Goal: Task Accomplishment & Management: Use online tool/utility

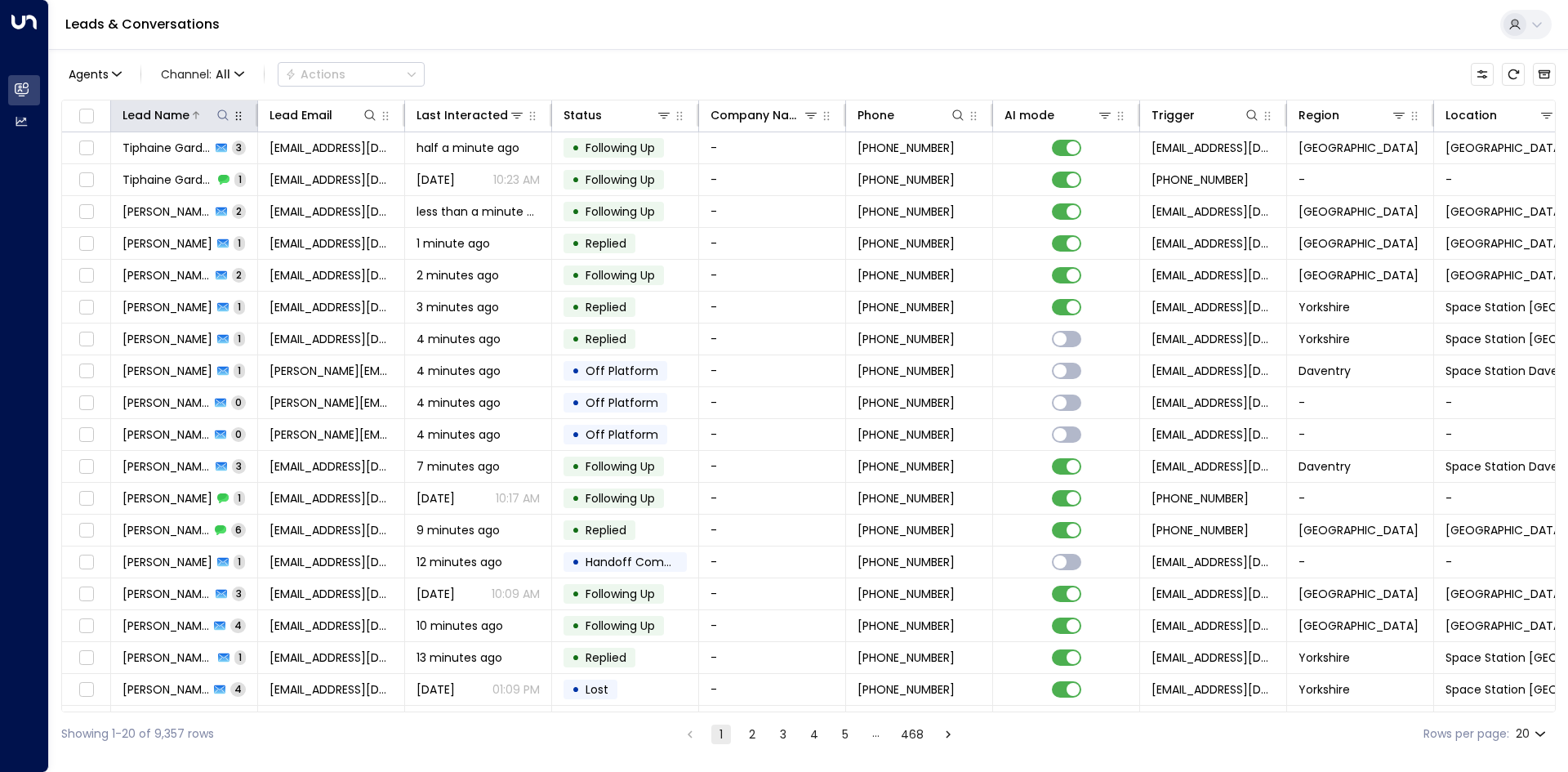
click at [219, 113] on icon at bounding box center [223, 116] width 13 height 13
click at [223, 180] on input "text" at bounding box center [223, 174] width 226 height 30
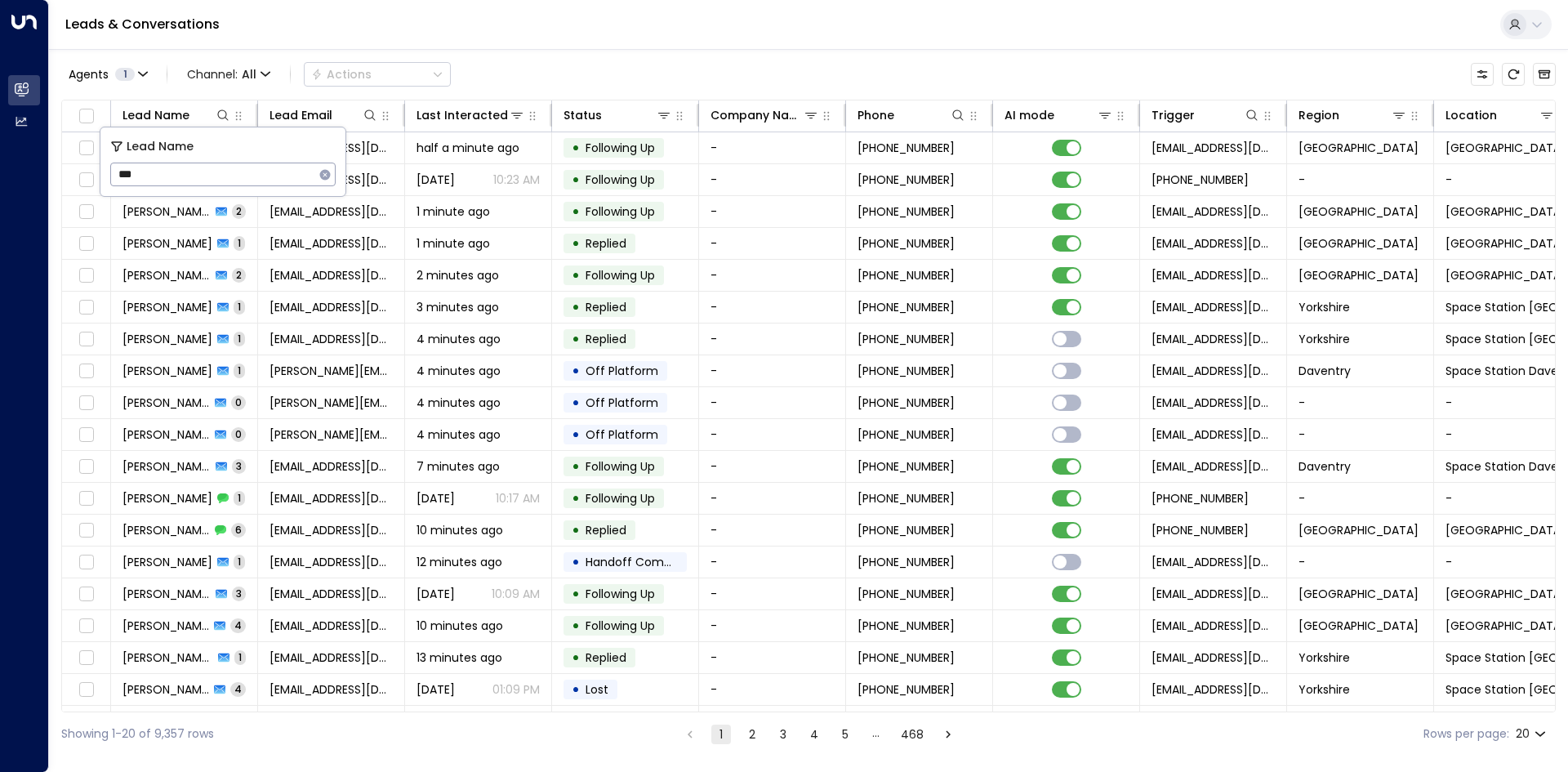
type input "****"
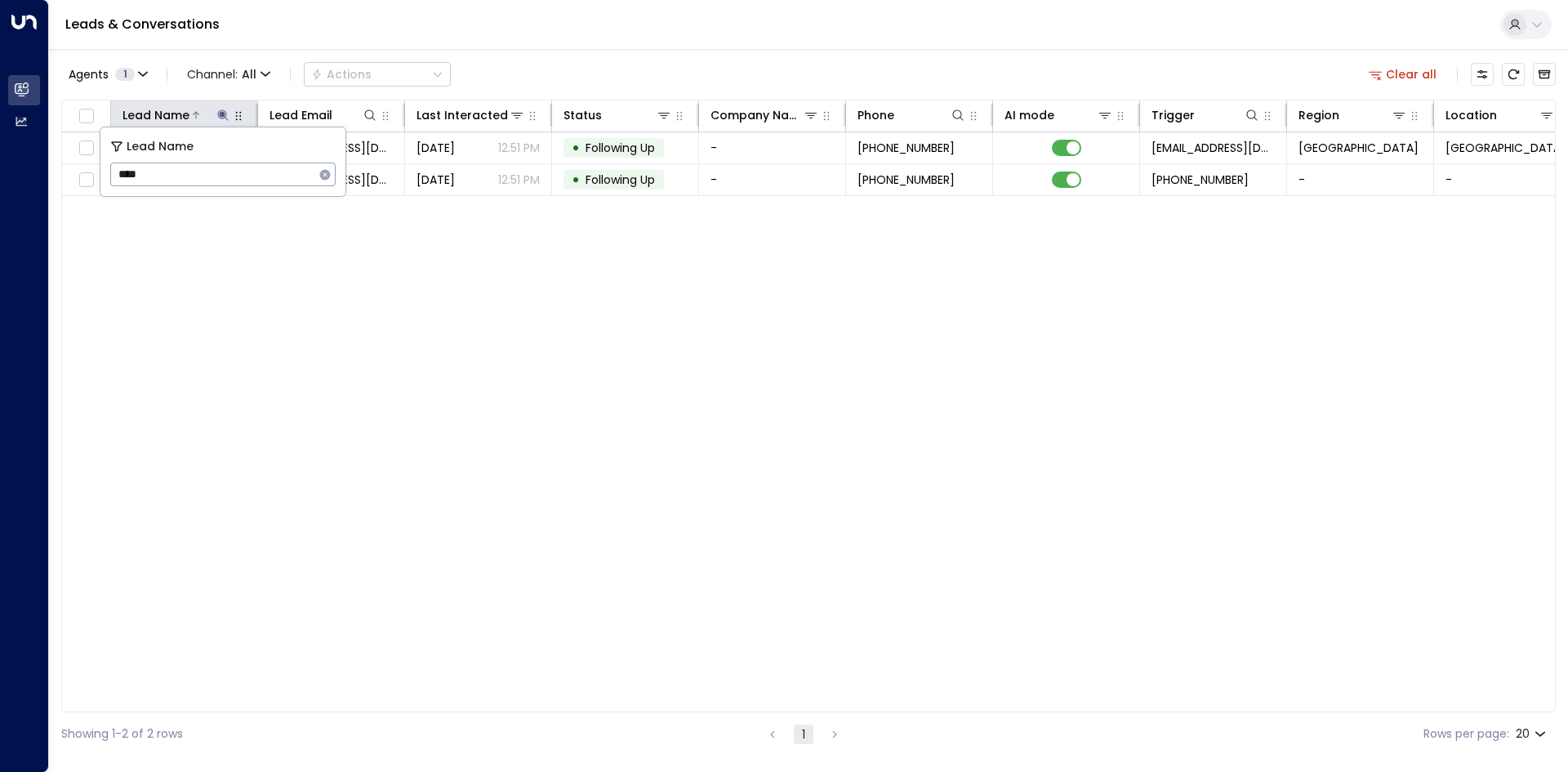
drag, startPoint x: 301, startPoint y: 495, endPoint x: 210, endPoint y: 112, distance: 393.7
click at [301, 494] on div "Lead Name Lead Email Last Interacted Status Company Name Phone AI mode Trigger …" at bounding box center [808, 406] width 1495 height 613
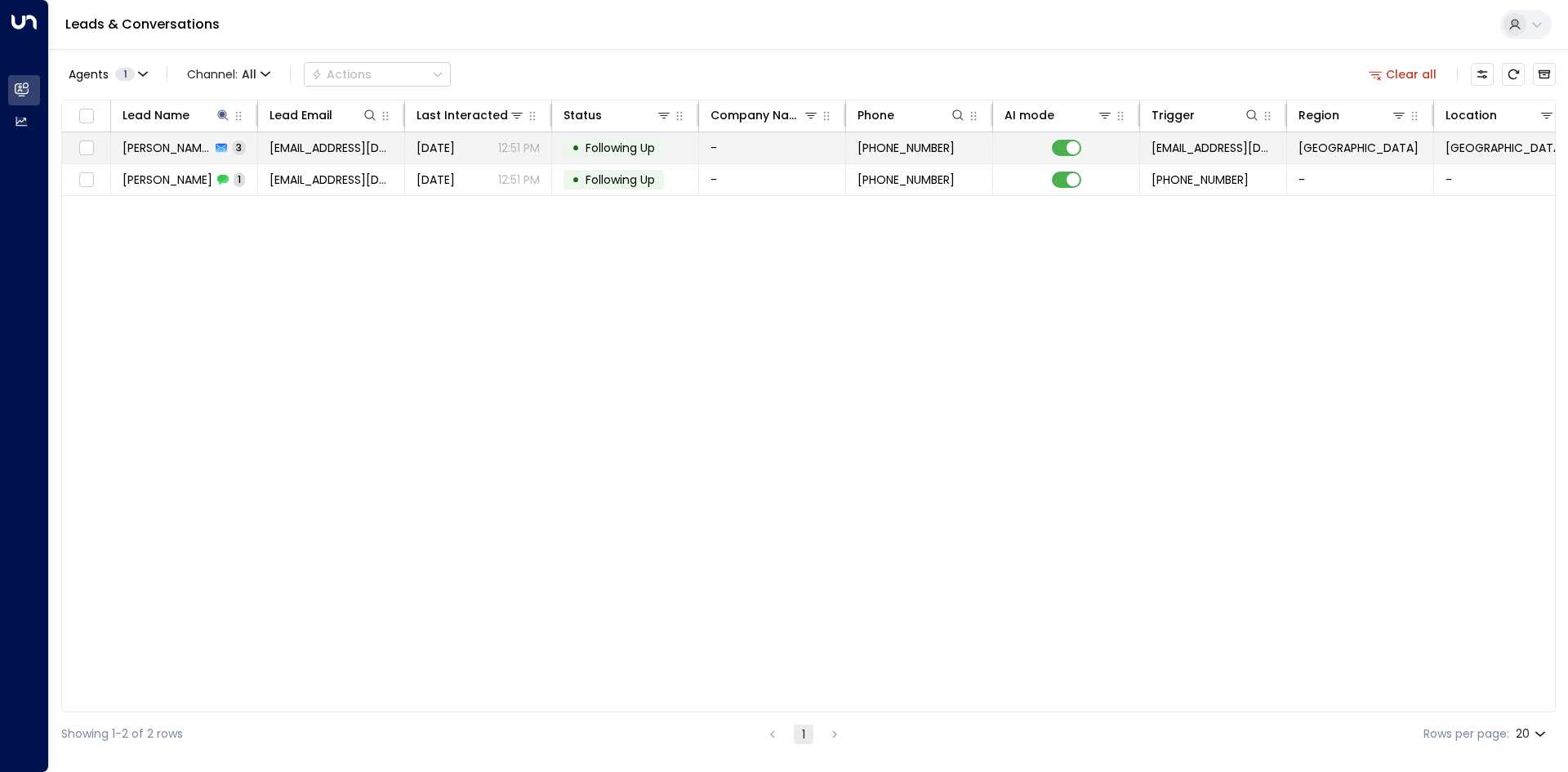
click at [243, 150] on td "[PERSON_NAME] 3" at bounding box center [184, 148] width 147 height 31
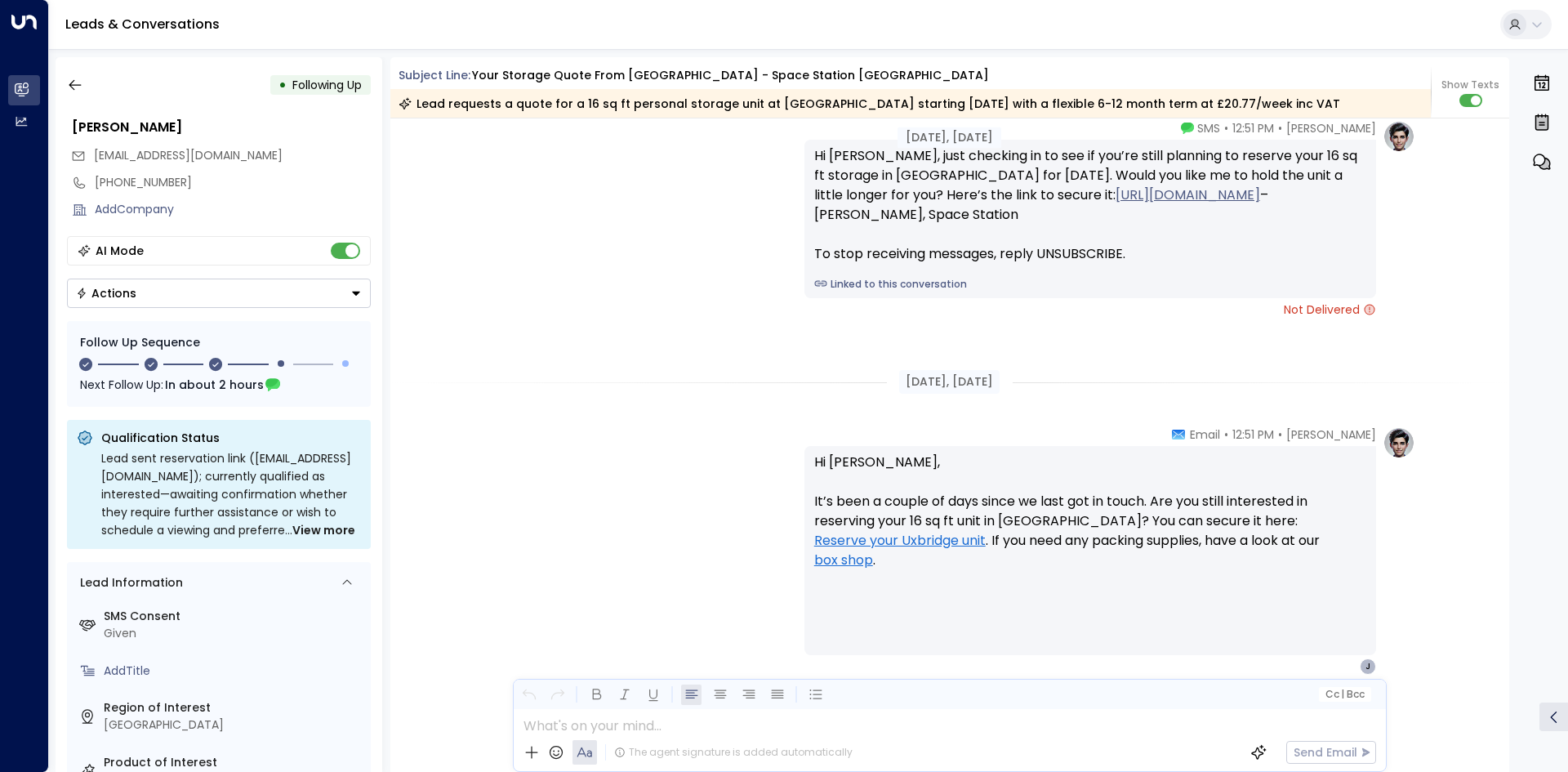
scroll to position [1916, 0]
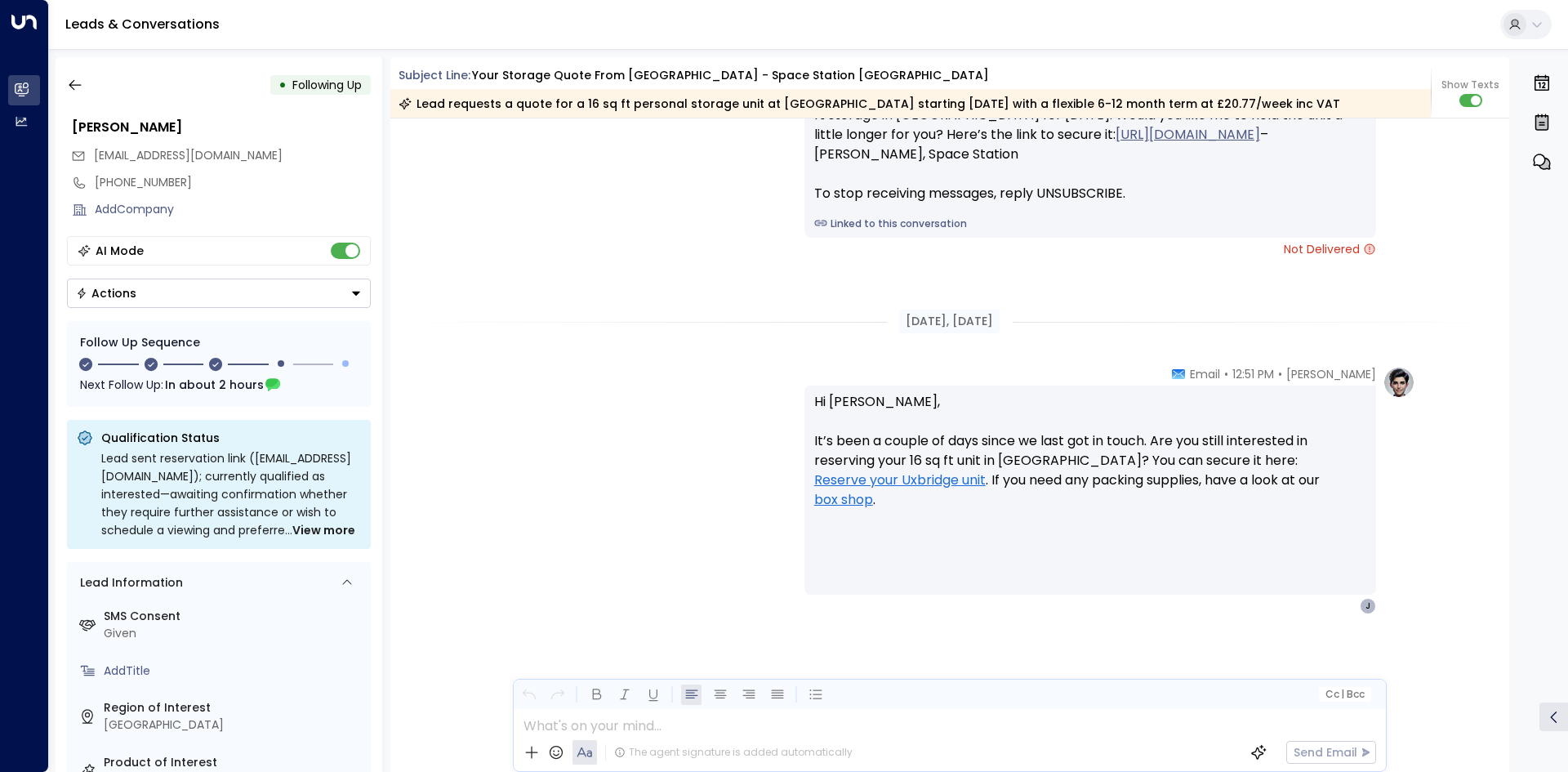
click at [91, 81] on div "• Following Up" at bounding box center [218, 85] width 304 height 29
click at [79, 85] on icon "button" at bounding box center [74, 85] width 16 height 16
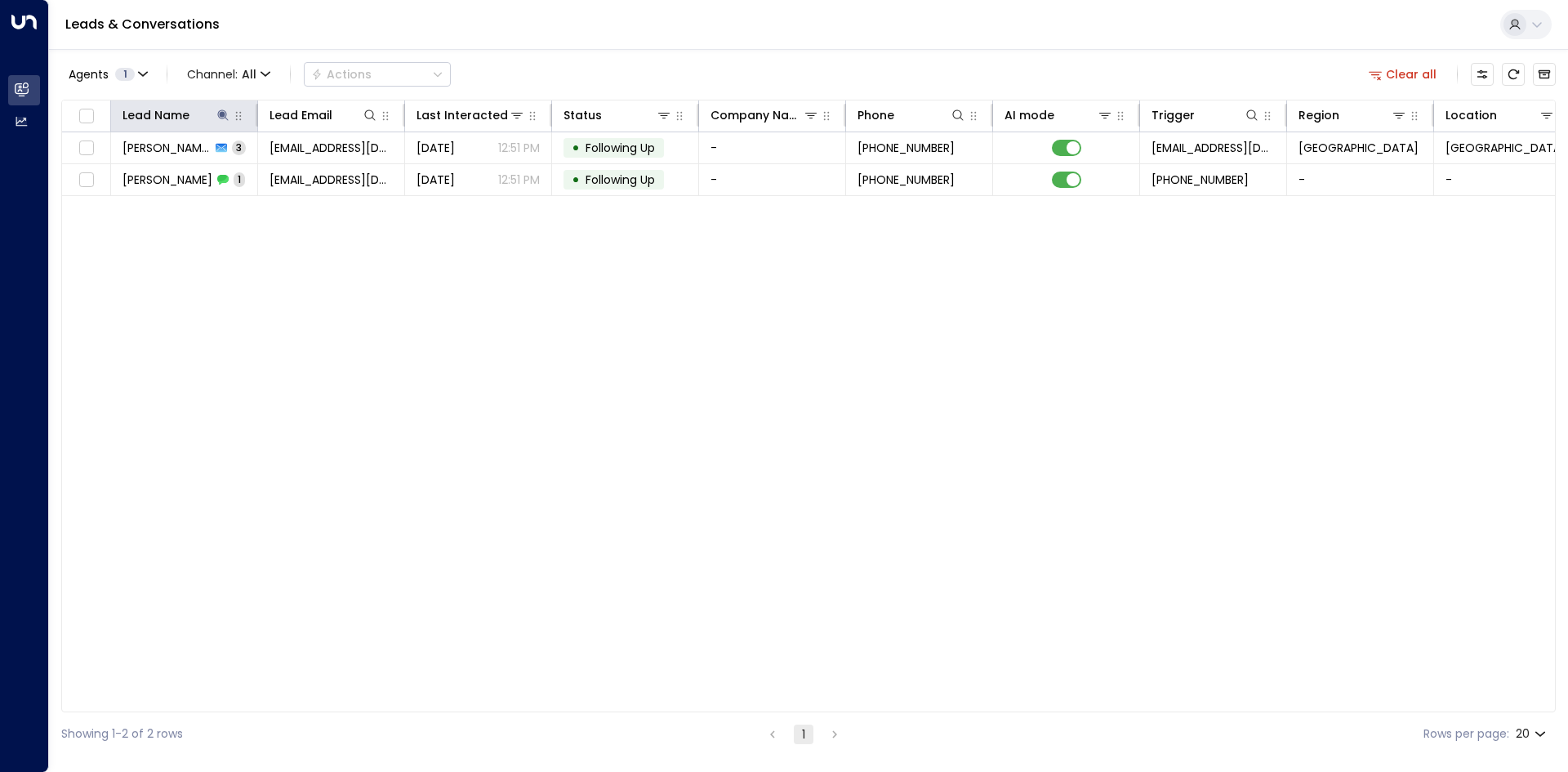
click at [219, 117] on icon at bounding box center [222, 114] width 10 height 10
click at [325, 170] on icon "button" at bounding box center [325, 174] width 10 height 10
click at [268, 170] on input "text" at bounding box center [223, 174] width 226 height 30
type input "****"
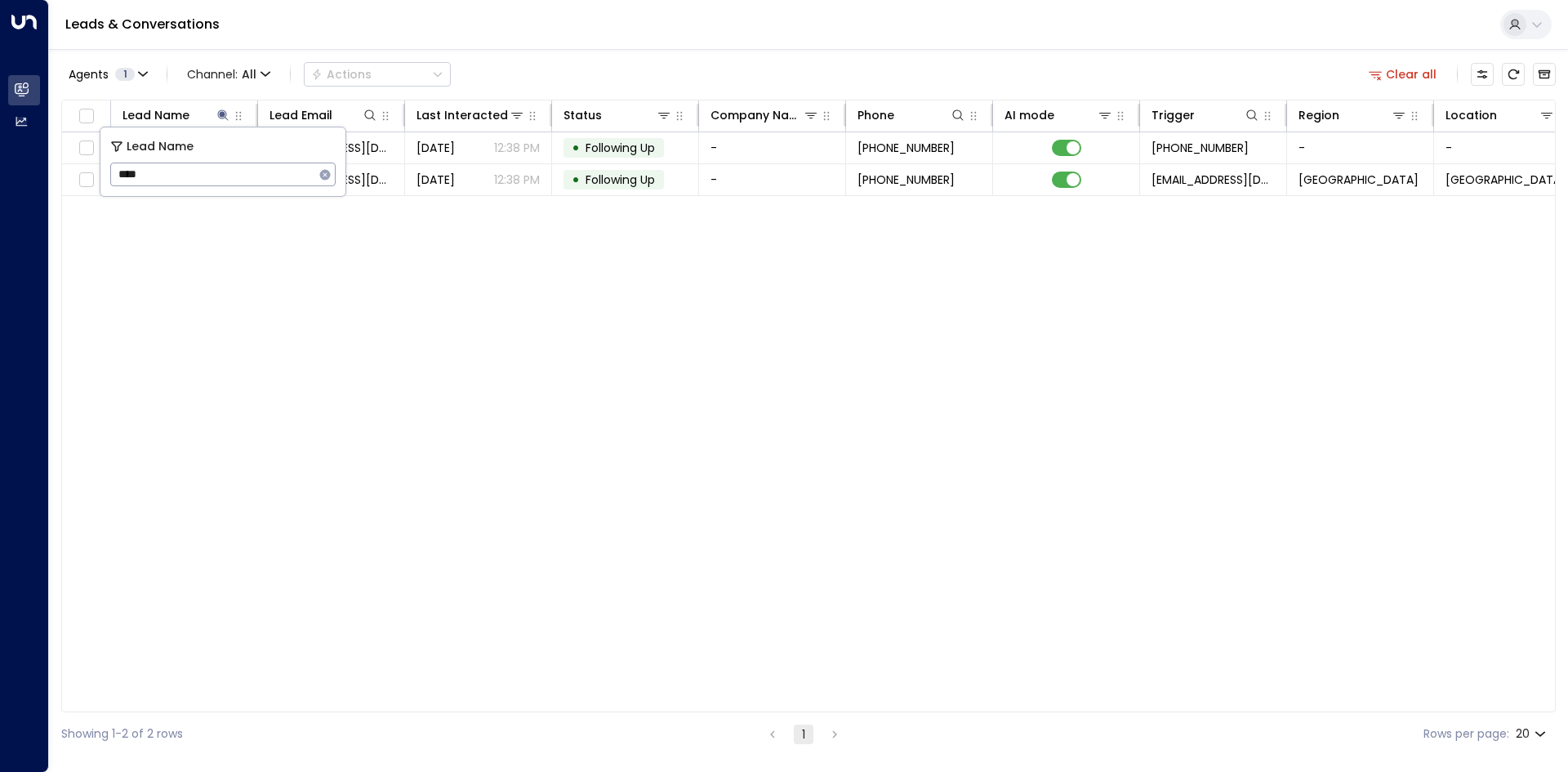
click at [519, 338] on div "Lead Name Lead Email Last Interacted Status Company Name Phone AI mode Trigger …" at bounding box center [808, 406] width 1495 height 613
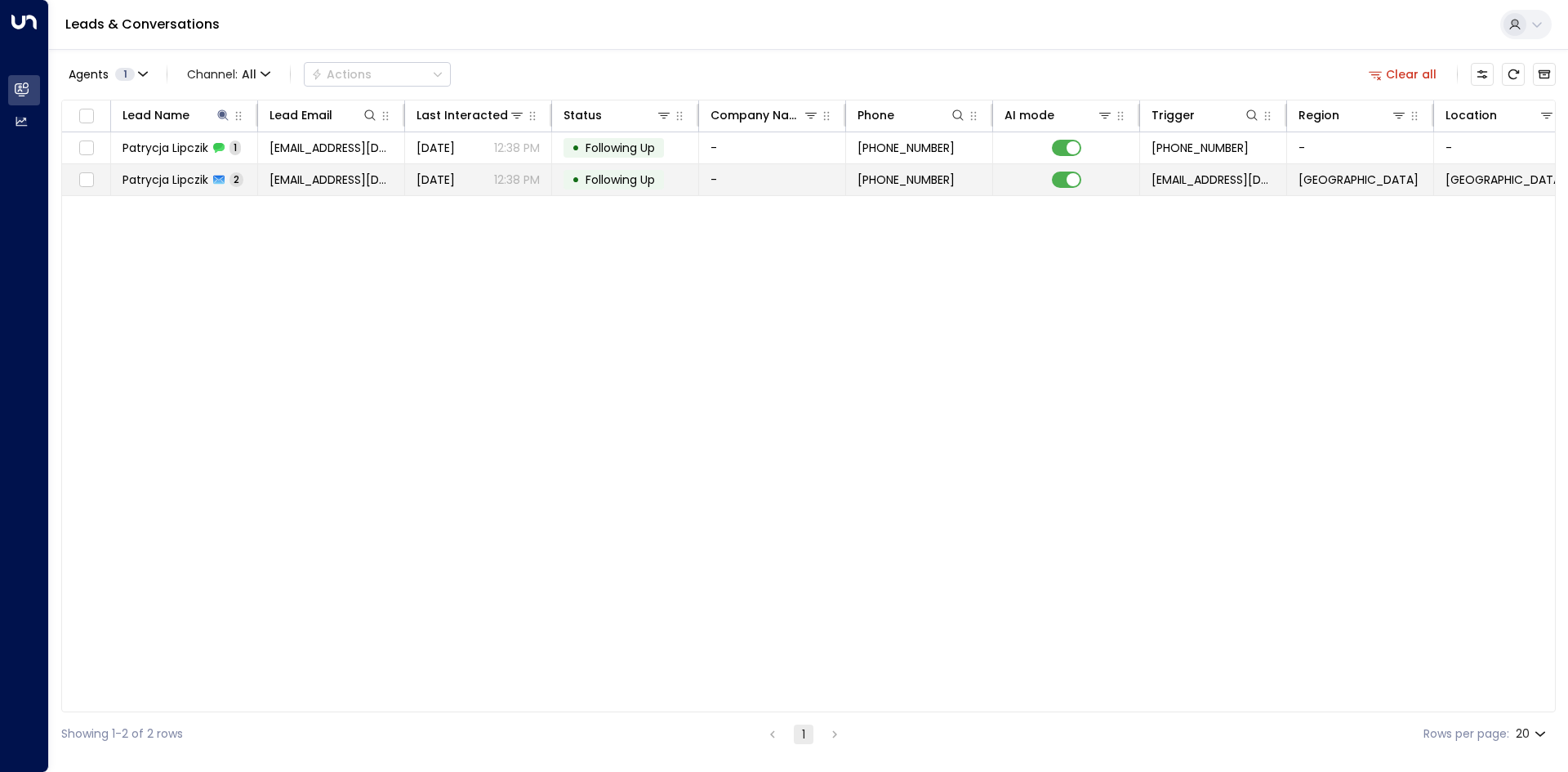
click at [429, 193] on td "[DATE] 12:38 PM" at bounding box center [478, 180] width 147 height 31
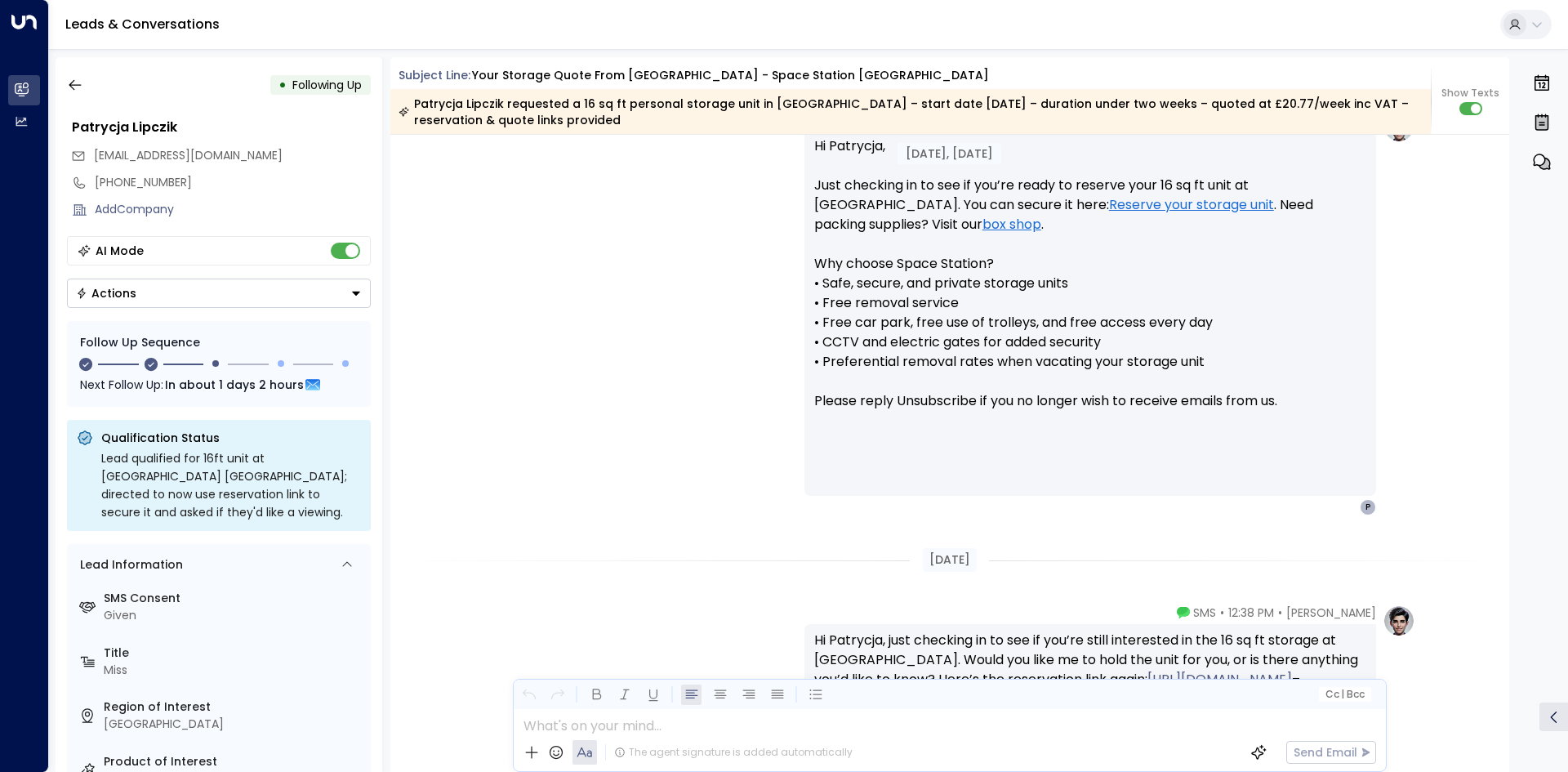
scroll to position [1341, 0]
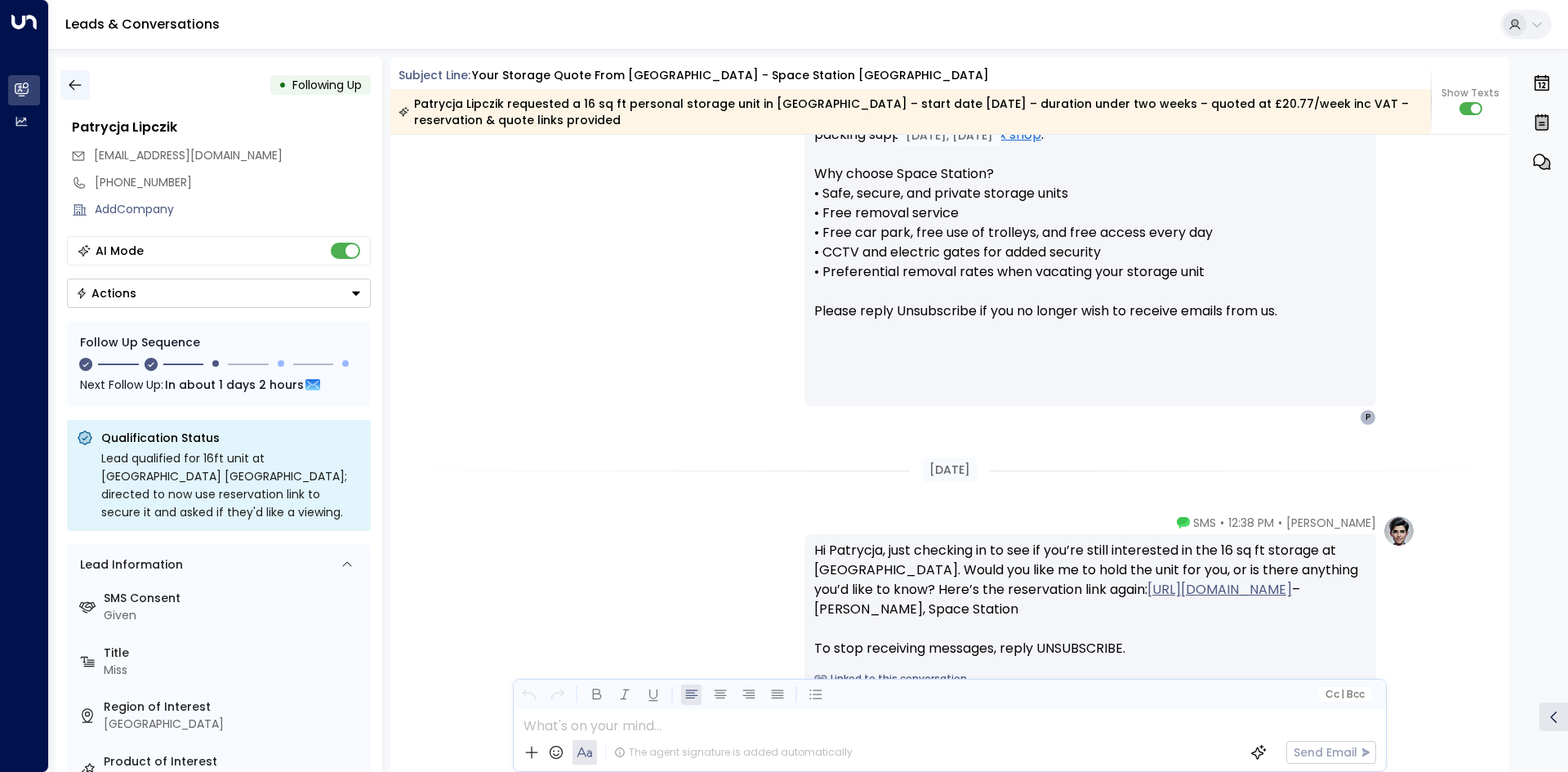
click at [73, 96] on button "button" at bounding box center [74, 85] width 29 height 29
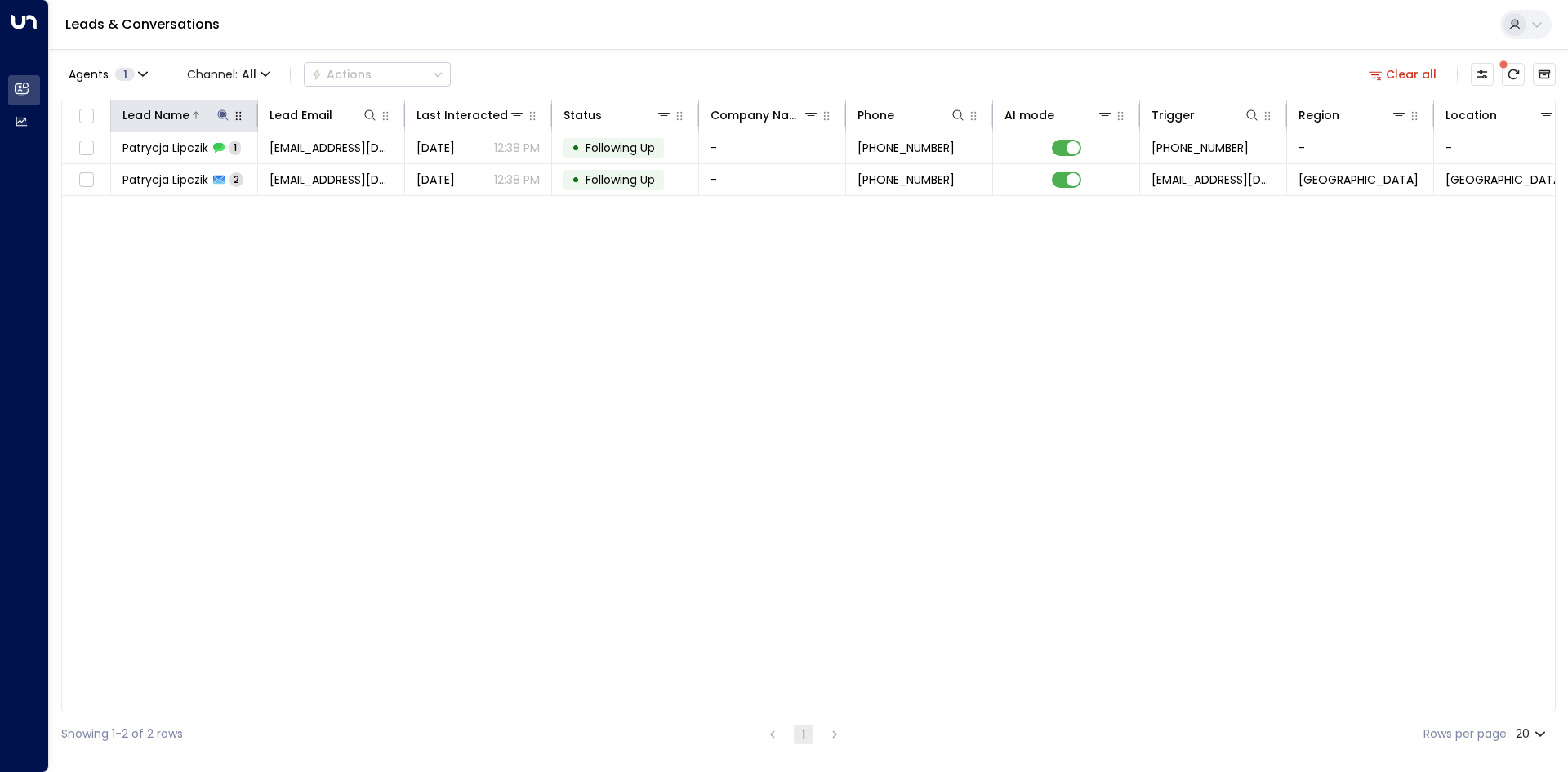
click at [222, 113] on icon at bounding box center [222, 114] width 10 height 10
click at [327, 174] on icon "button" at bounding box center [325, 174] width 10 height 10
click at [251, 165] on input "text" at bounding box center [223, 174] width 226 height 30
type input "********"
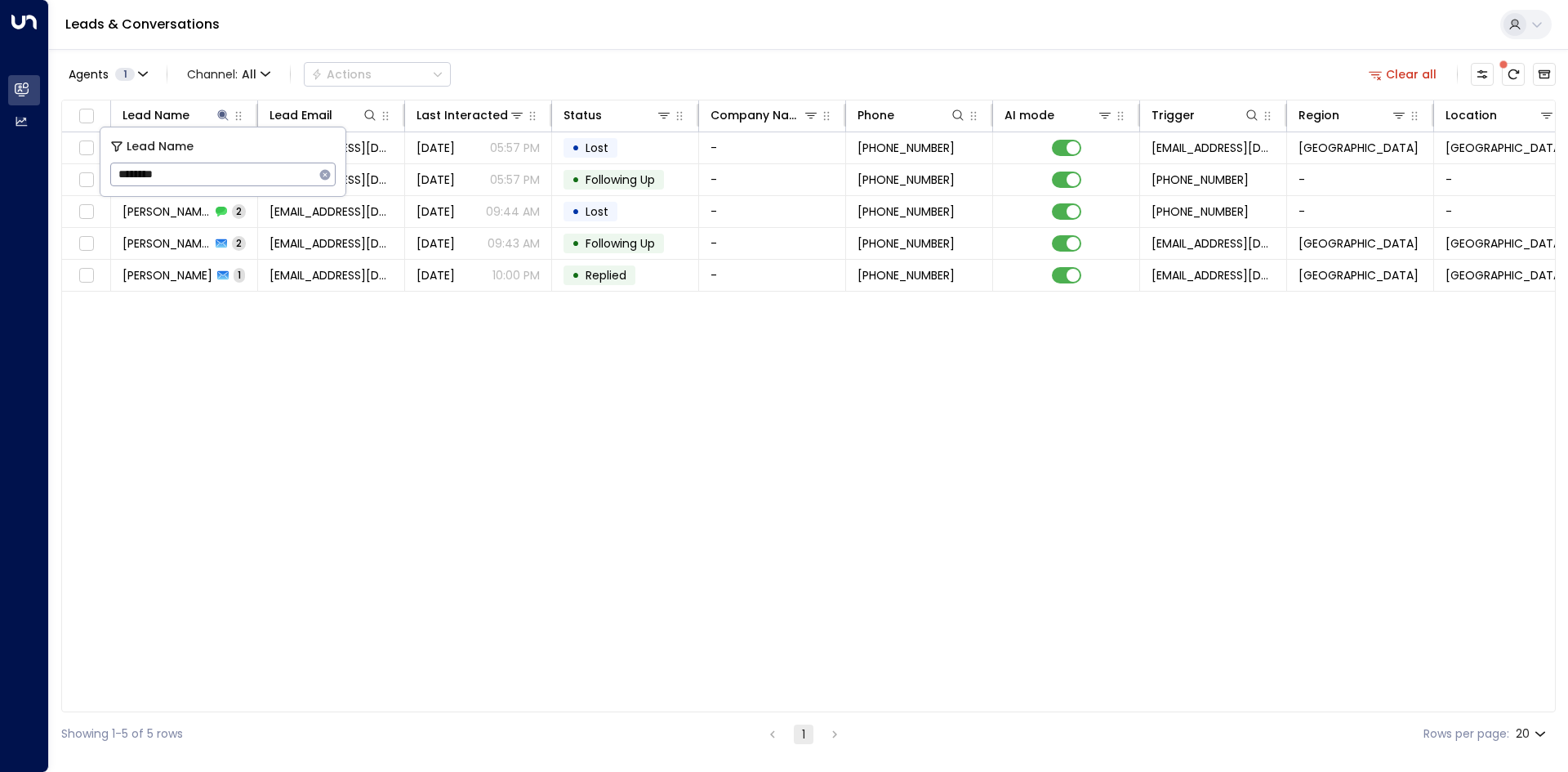
click at [330, 323] on div "Lead Name Lead Email Last Interacted Status Company Name Phone AI mode Trigger …" at bounding box center [808, 406] width 1495 height 613
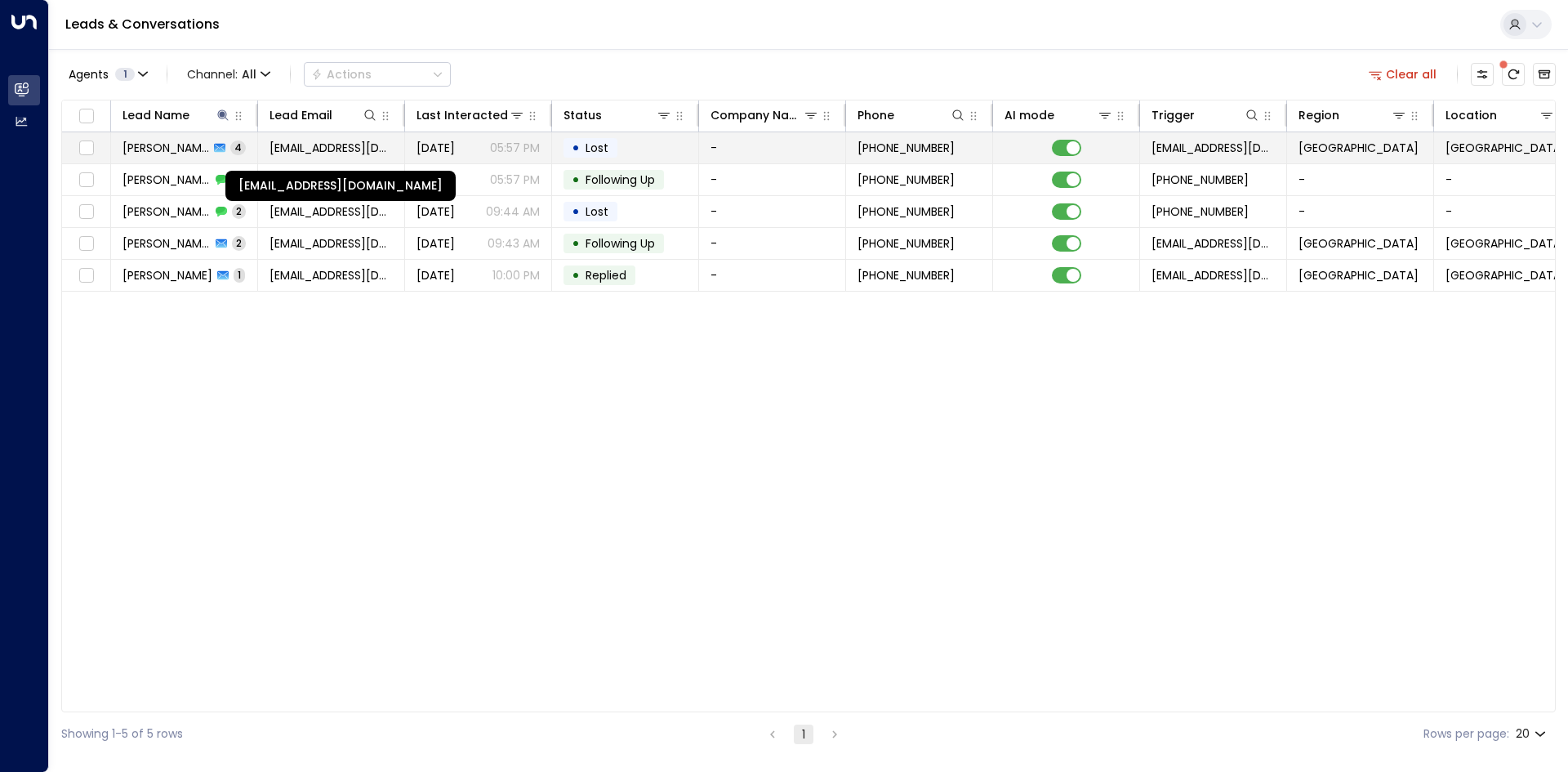
click at [334, 145] on span "[EMAIL_ADDRESS][DOMAIN_NAME]" at bounding box center [331, 148] width 123 height 16
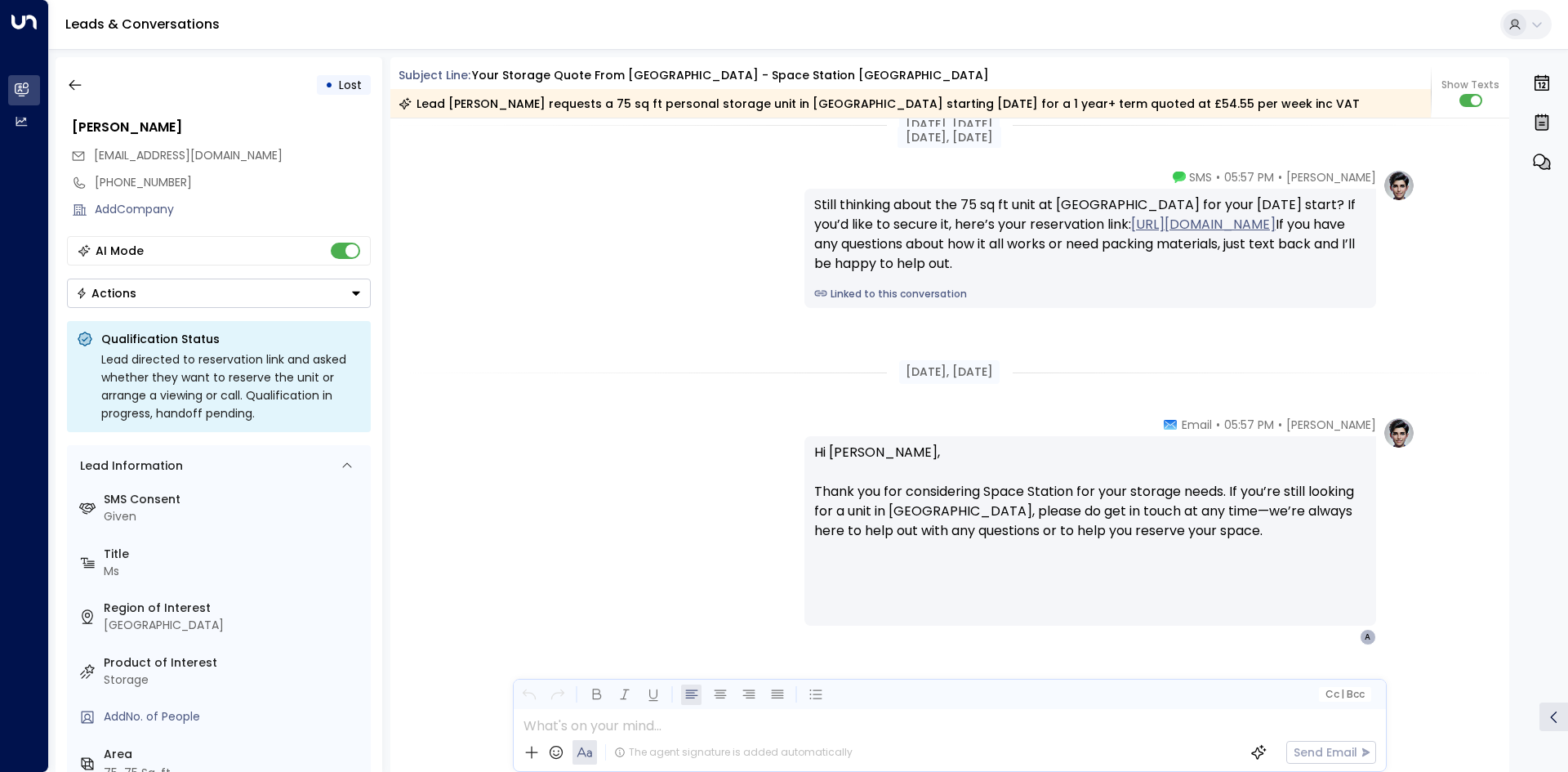
scroll to position [2348, 0]
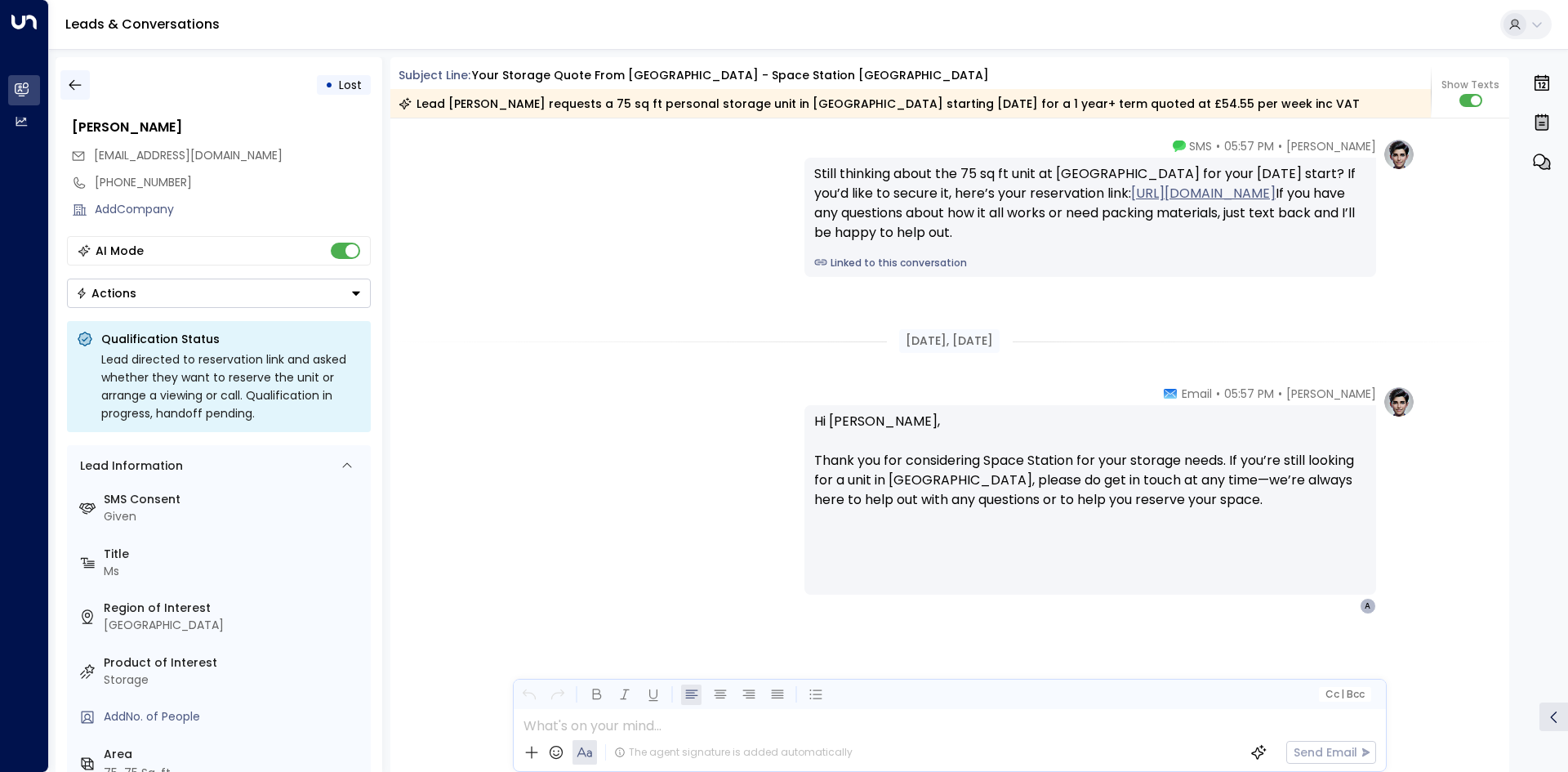
click at [76, 83] on icon "button" at bounding box center [74, 85] width 16 height 16
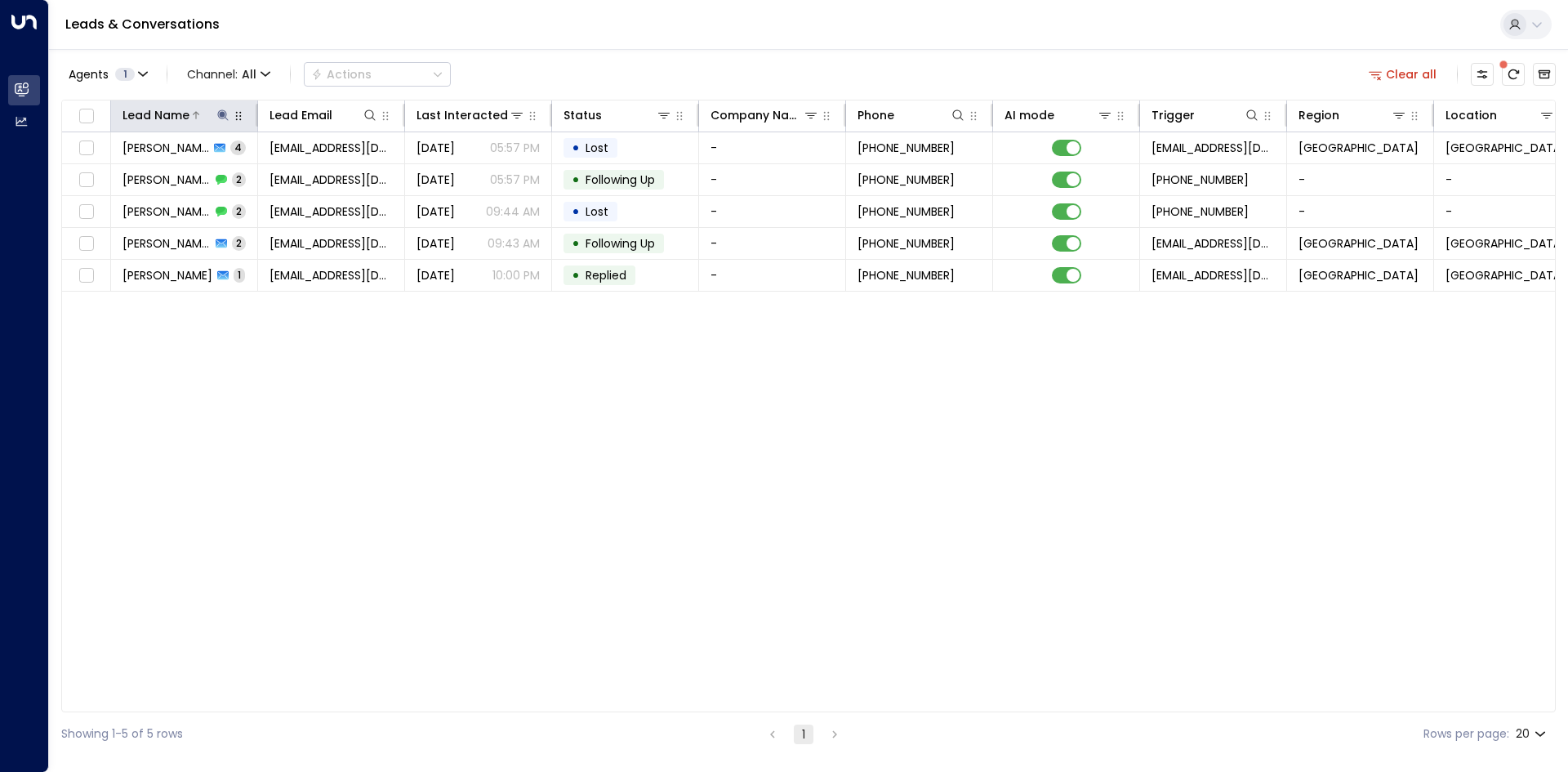
click at [215, 115] on button at bounding box center [223, 115] width 16 height 16
click at [321, 171] on icon "button" at bounding box center [325, 174] width 10 height 10
click at [228, 171] on input "text" at bounding box center [223, 174] width 226 height 30
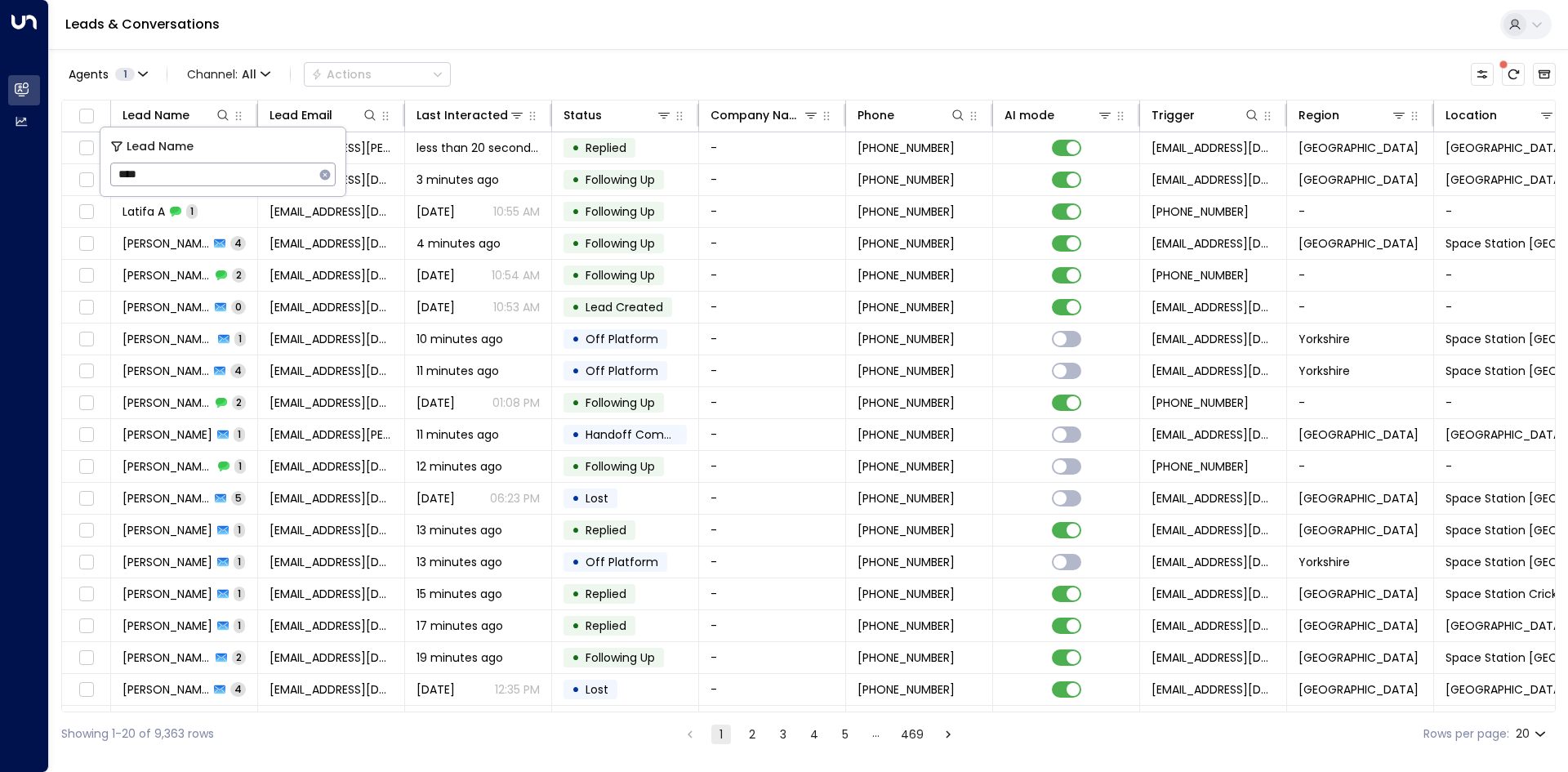
type input "*****"
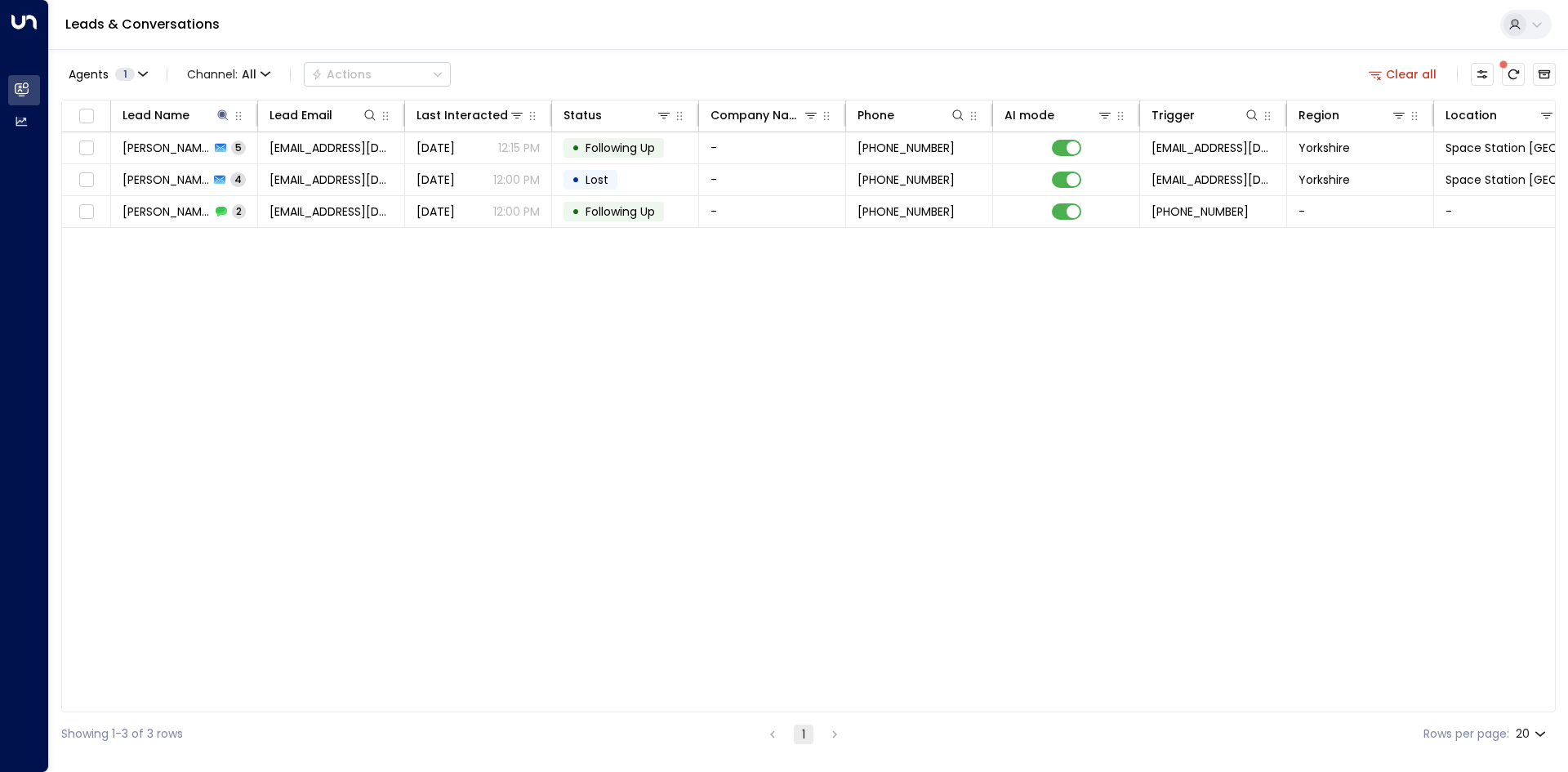
click at [262, 291] on div "Lead Name Lead Email Last Interacted Status Company Name Phone AI mode Trigger …" at bounding box center [808, 406] width 1495 height 613
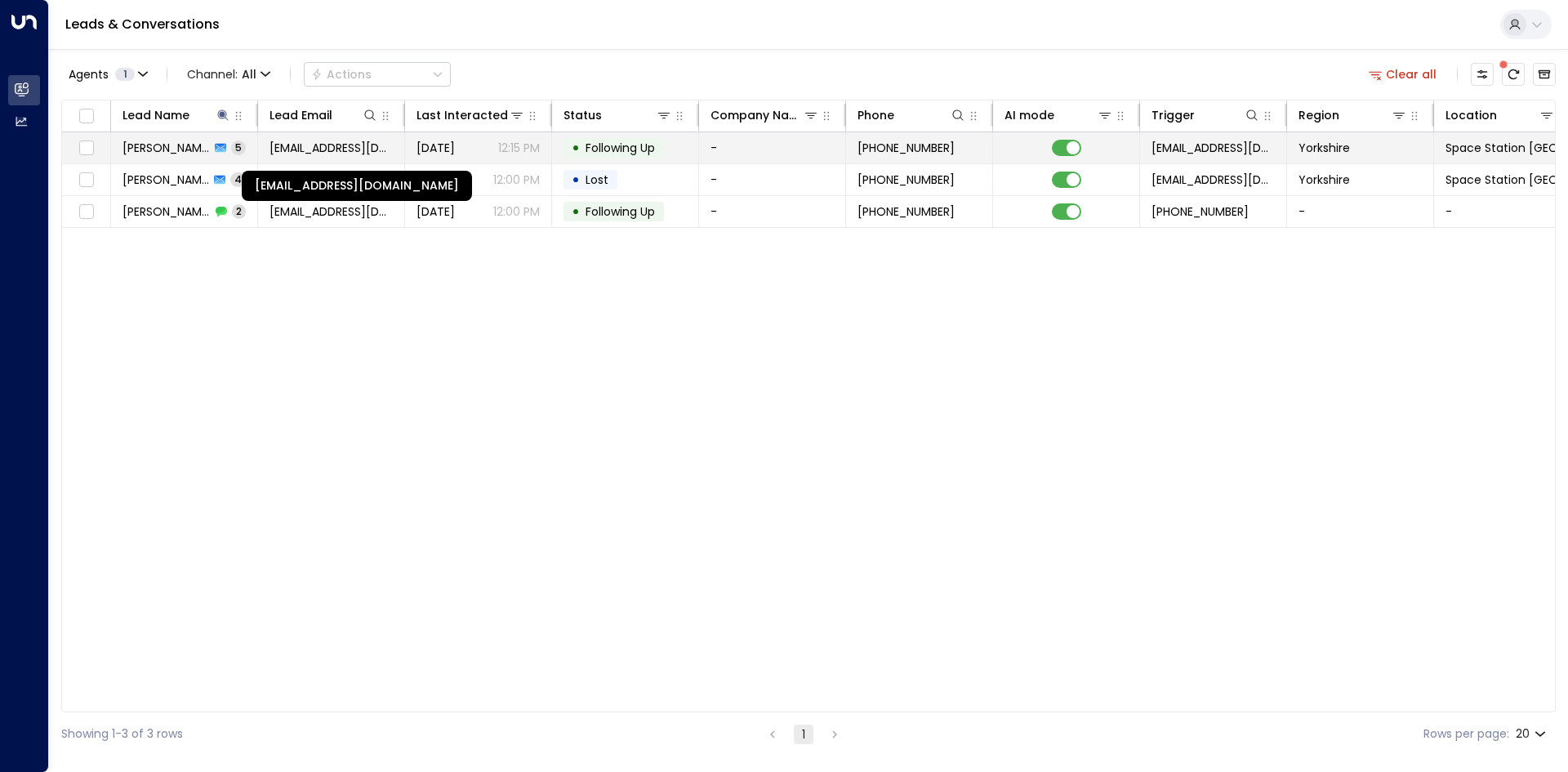
click at [284, 146] on span "[EMAIL_ADDRESS][DOMAIN_NAME]" at bounding box center [331, 148] width 123 height 16
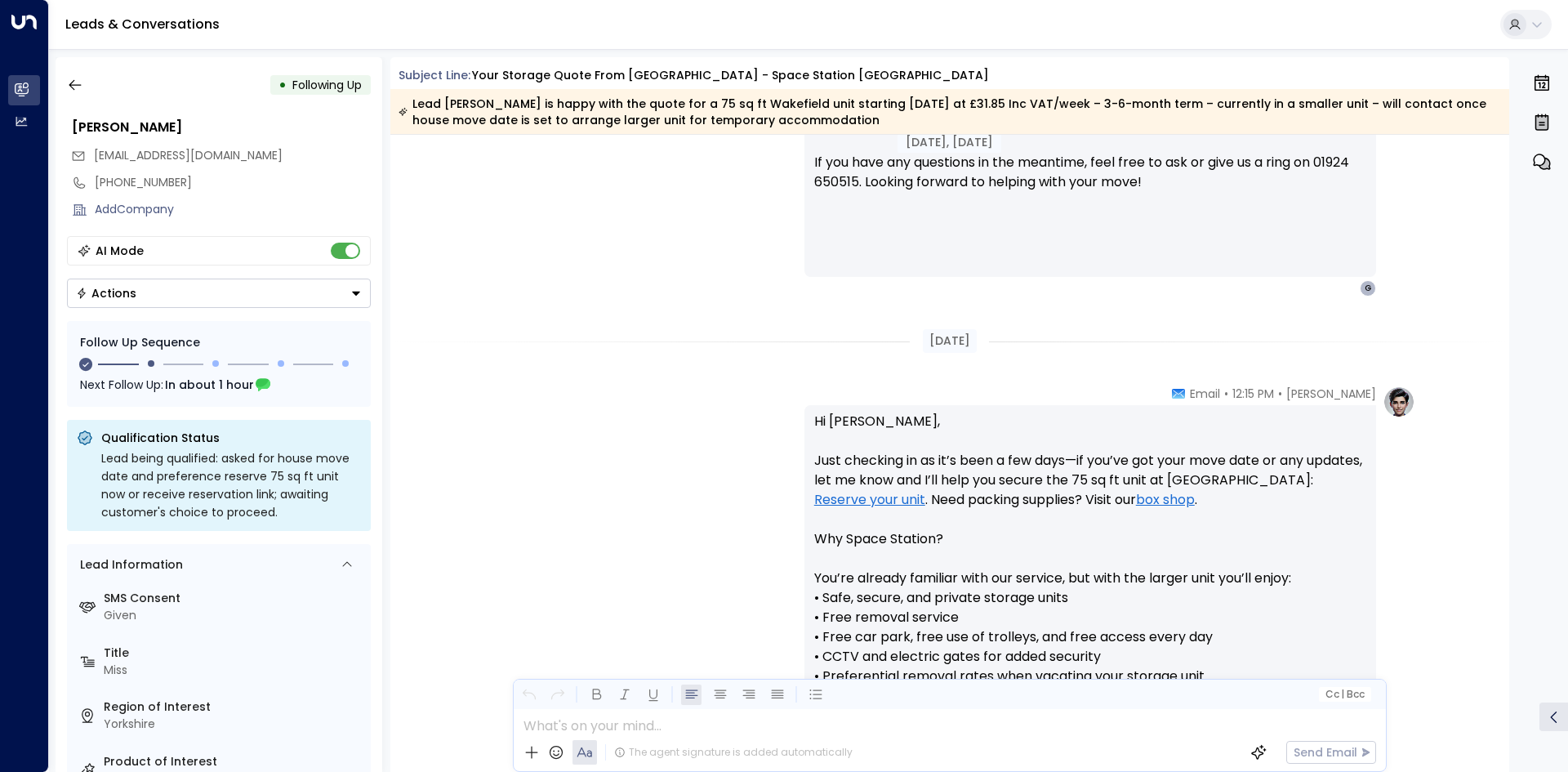
scroll to position [2119, 0]
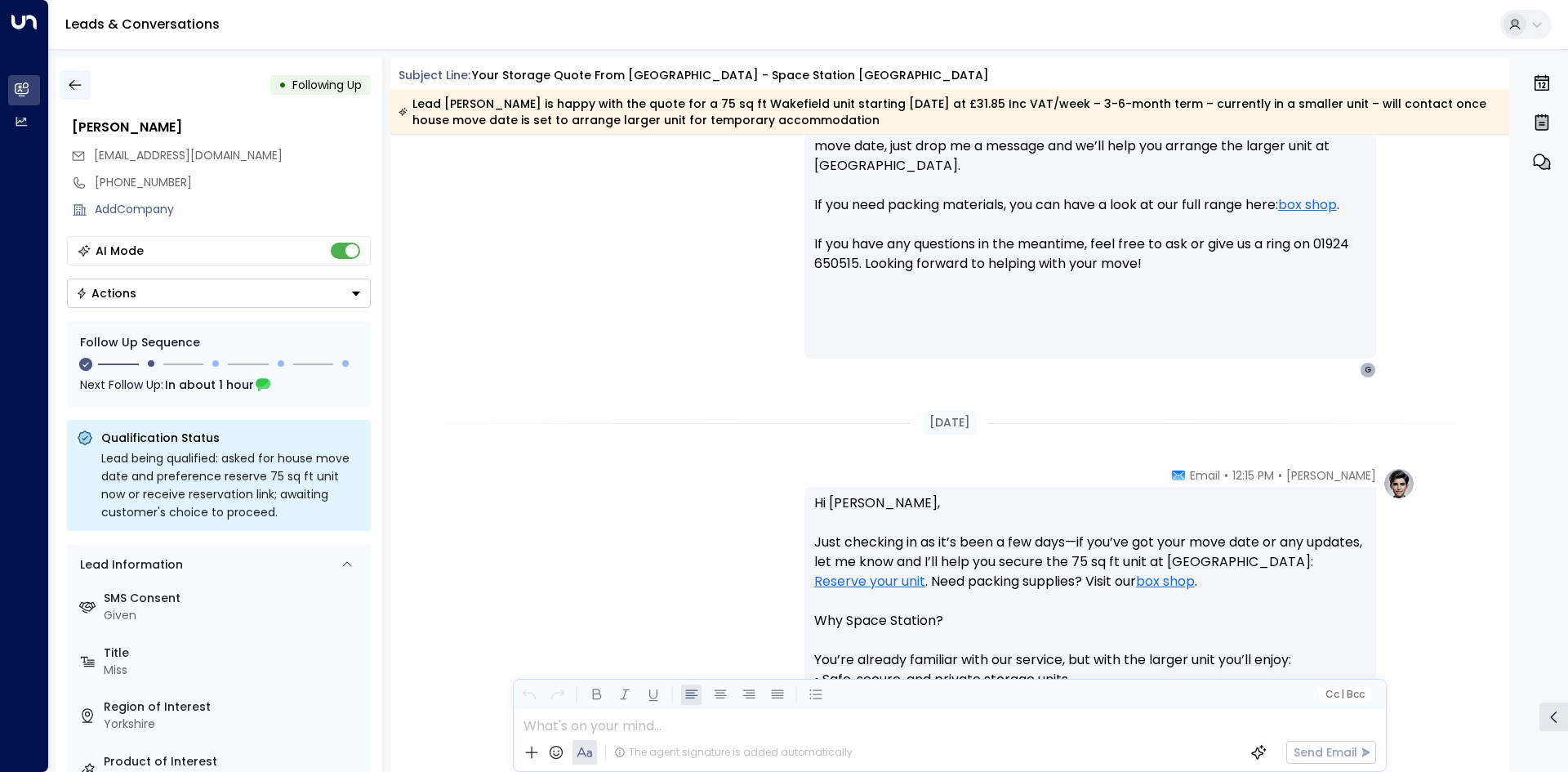
click at [80, 84] on icon "button" at bounding box center [74, 85] width 16 height 16
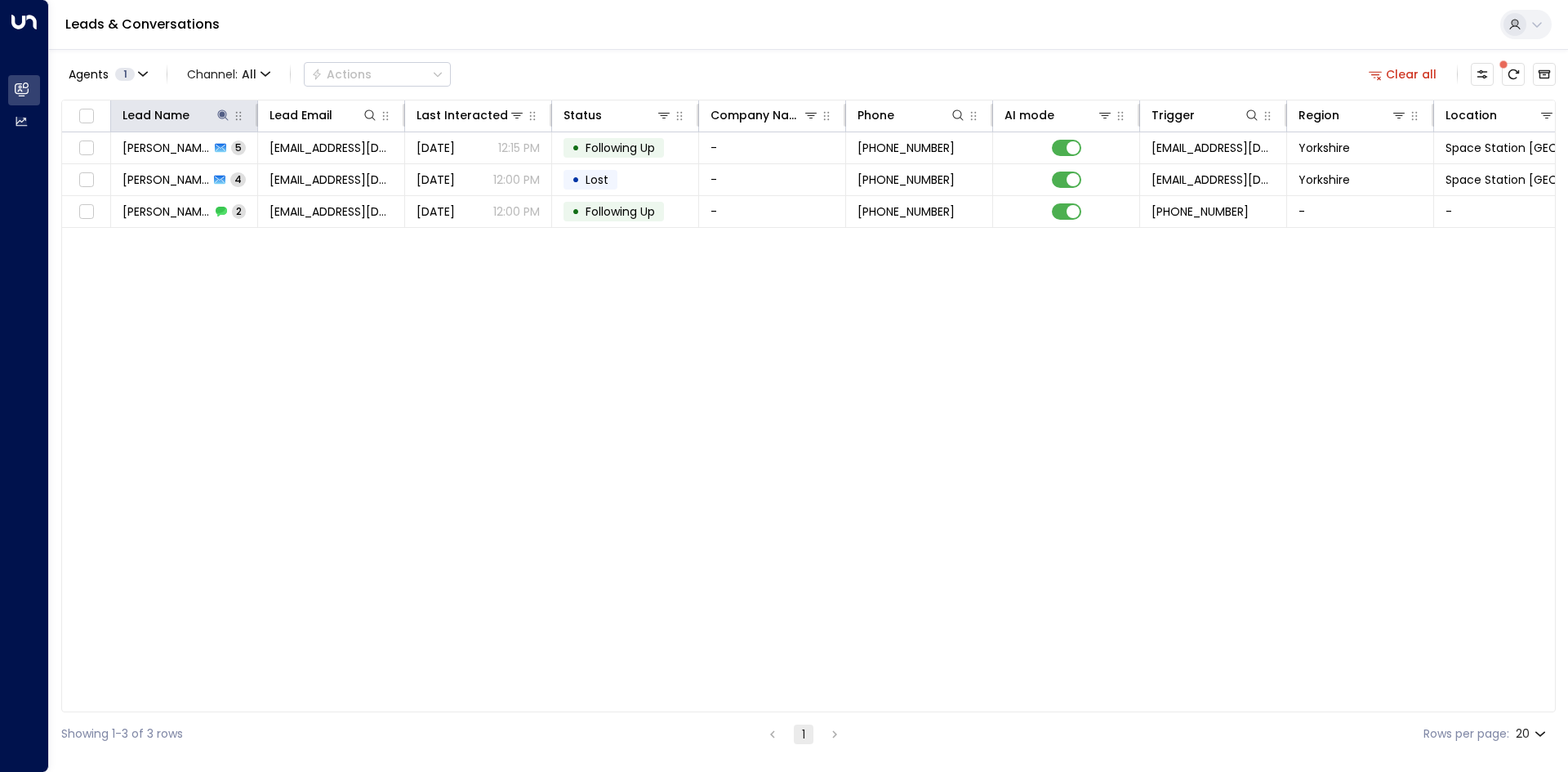
click at [225, 102] on th "Lead Name" at bounding box center [184, 117] width 147 height 32
click at [226, 110] on icon at bounding box center [223, 116] width 13 height 13
click at [321, 178] on icon "button" at bounding box center [325, 175] width 13 height 13
click at [244, 182] on input "text" at bounding box center [223, 174] width 226 height 30
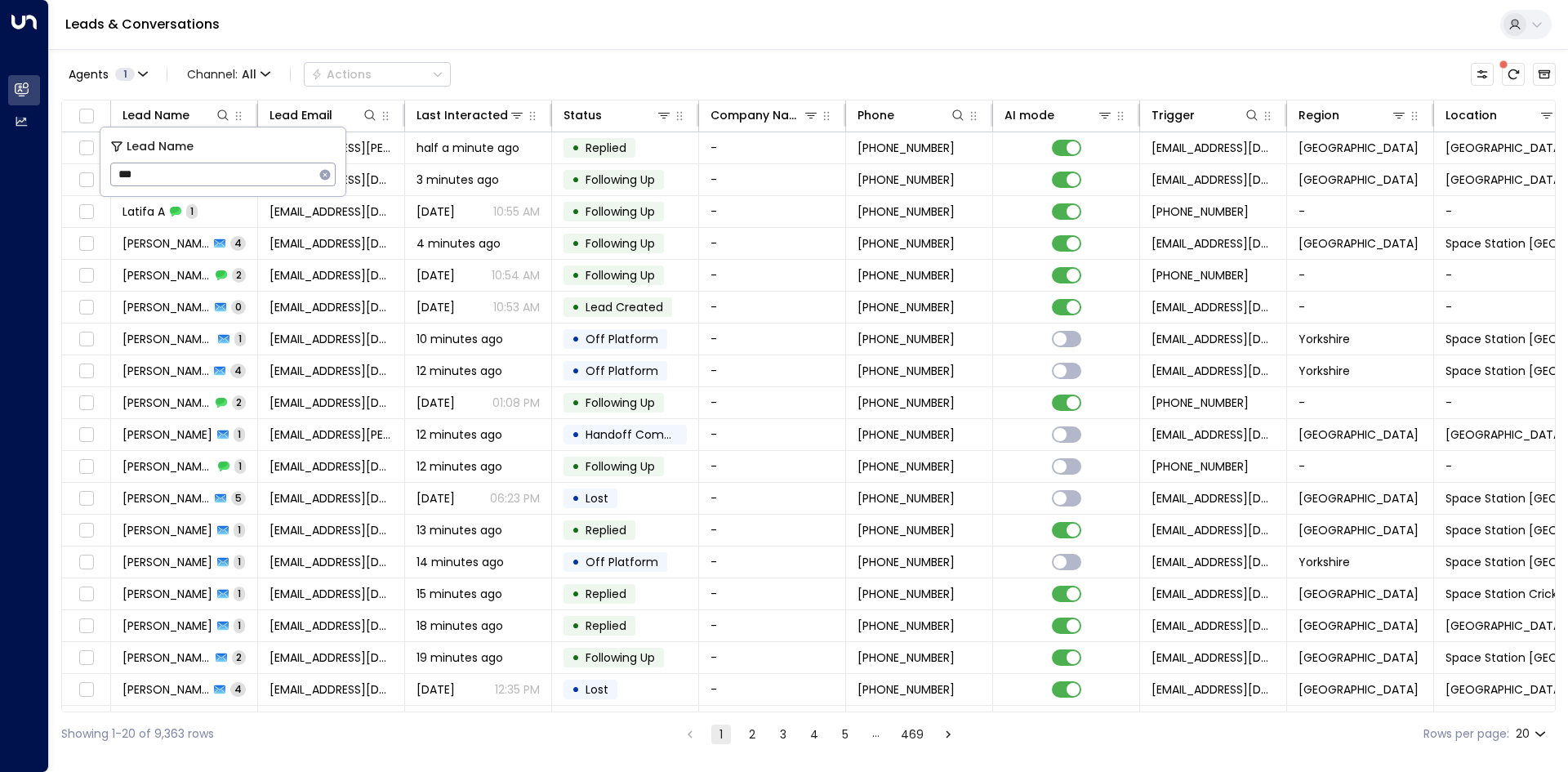
type input "****"
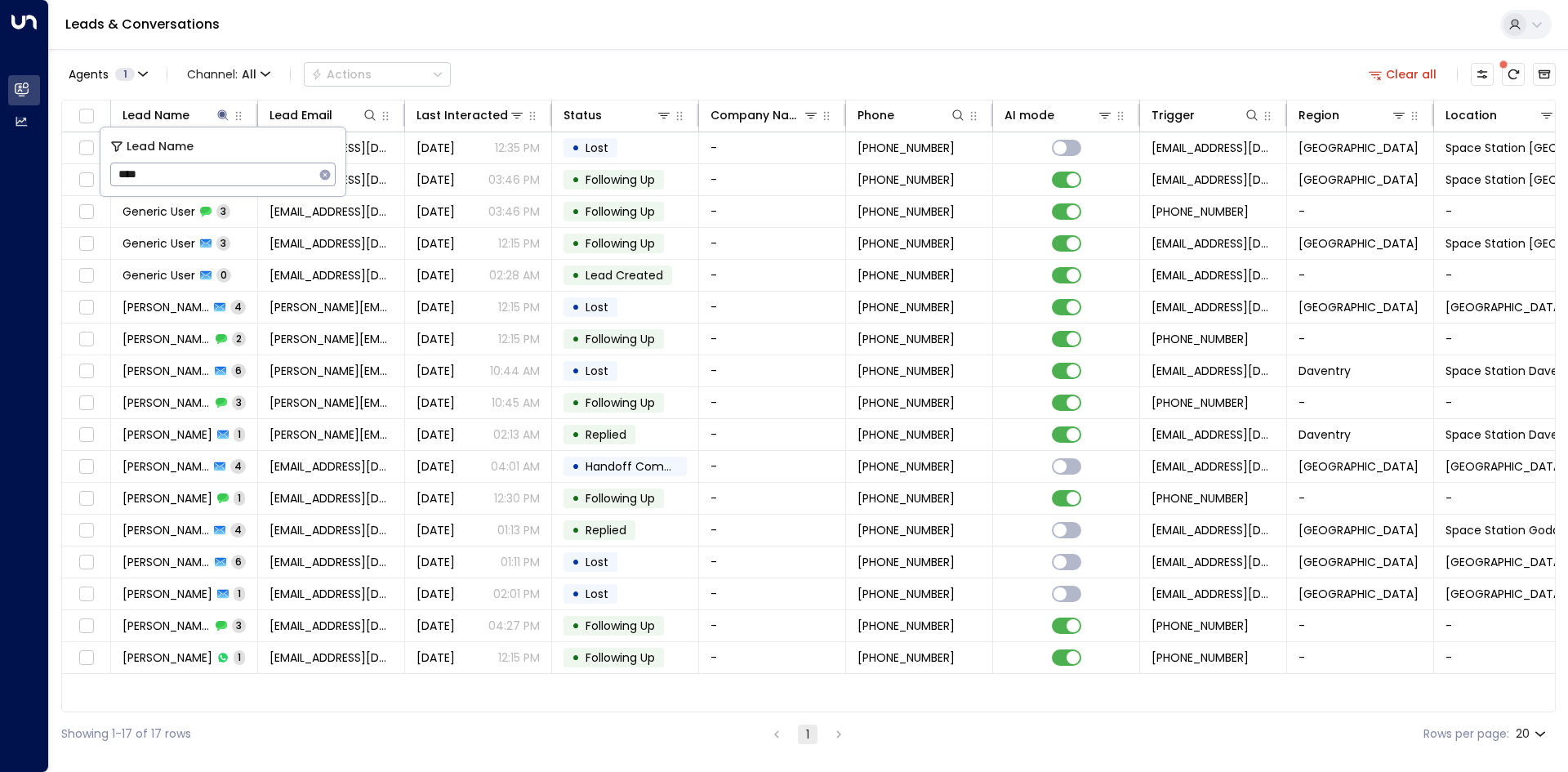
click at [564, 50] on div "Agents 1 Channel: All Actions Clear all Lead Name Lead Email Last Interacted St…" at bounding box center [808, 402] width 1495 height 707
